Goal: Transaction & Acquisition: Book appointment/travel/reservation

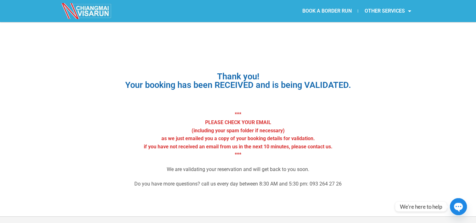
click at [318, 8] on link "BOOK A BORDER RUN" at bounding box center [327, 11] width 62 height 14
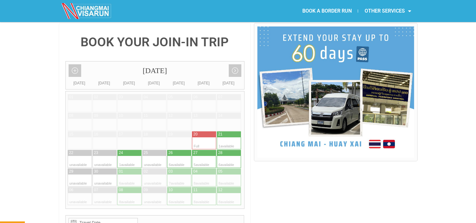
scroll to position [155, 0]
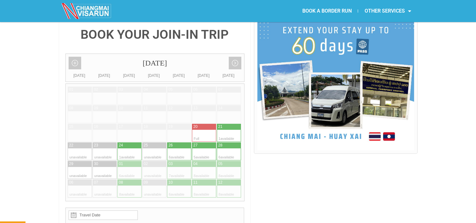
click at [177, 148] on div at bounding box center [173, 154] width 12 height 12
type input "[DATE]"
radio input "true"
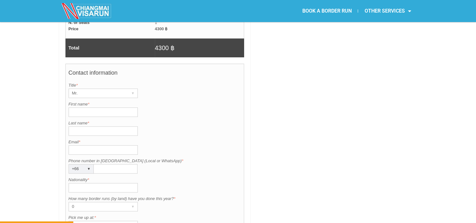
scroll to position [473, 0]
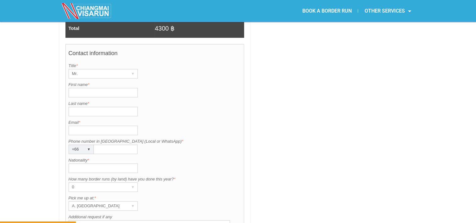
click at [94, 88] on input "First name *" at bounding box center [103, 92] width 69 height 9
type input "e"
type input "elmira"
click at [81, 107] on input "Last name *" at bounding box center [103, 111] width 69 height 9
